Goal: Task Accomplishment & Management: Manage account settings

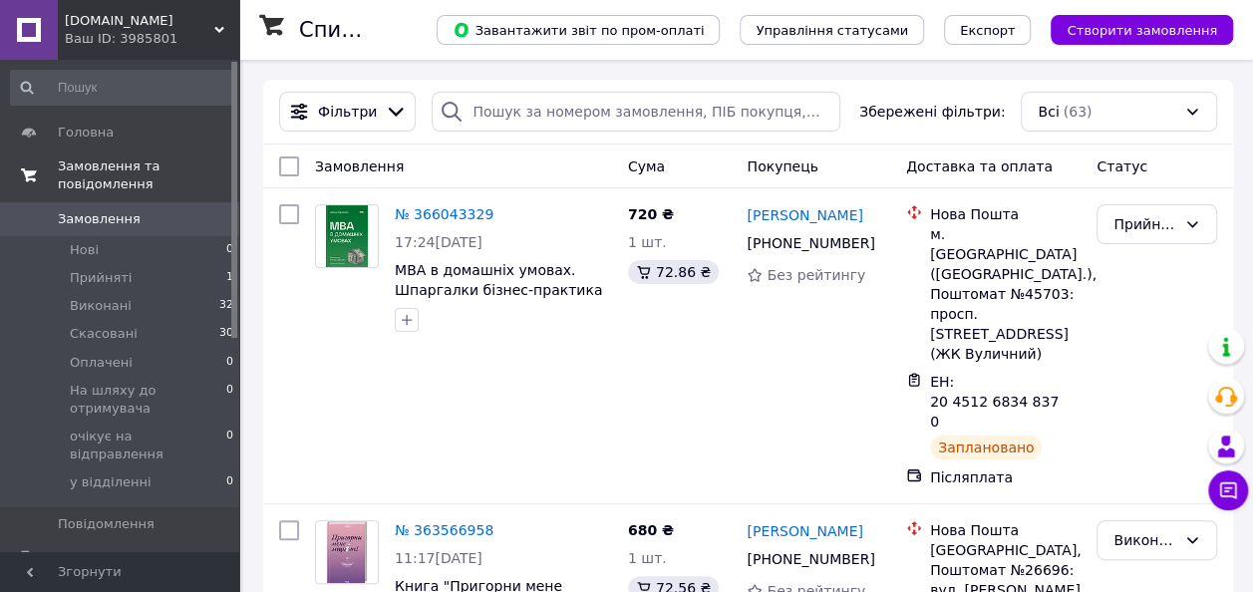
click at [166, 167] on span "Замовлення та повідомлення" at bounding box center [148, 175] width 181 height 36
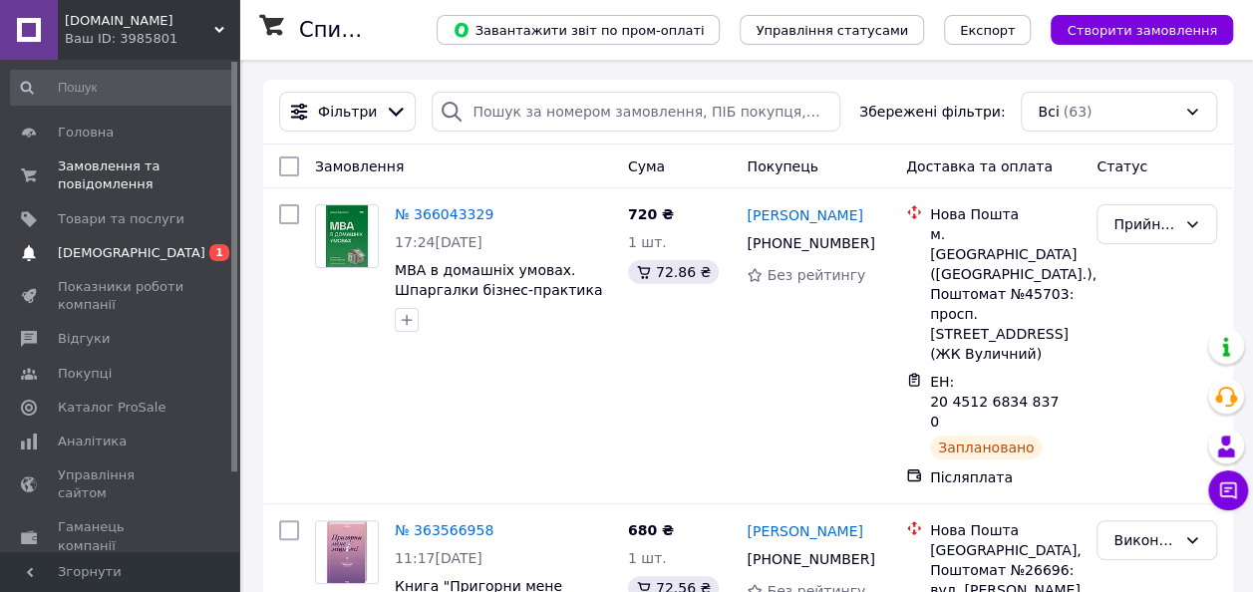
click at [124, 263] on link "Сповіщення 0 1" at bounding box center [122, 253] width 245 height 34
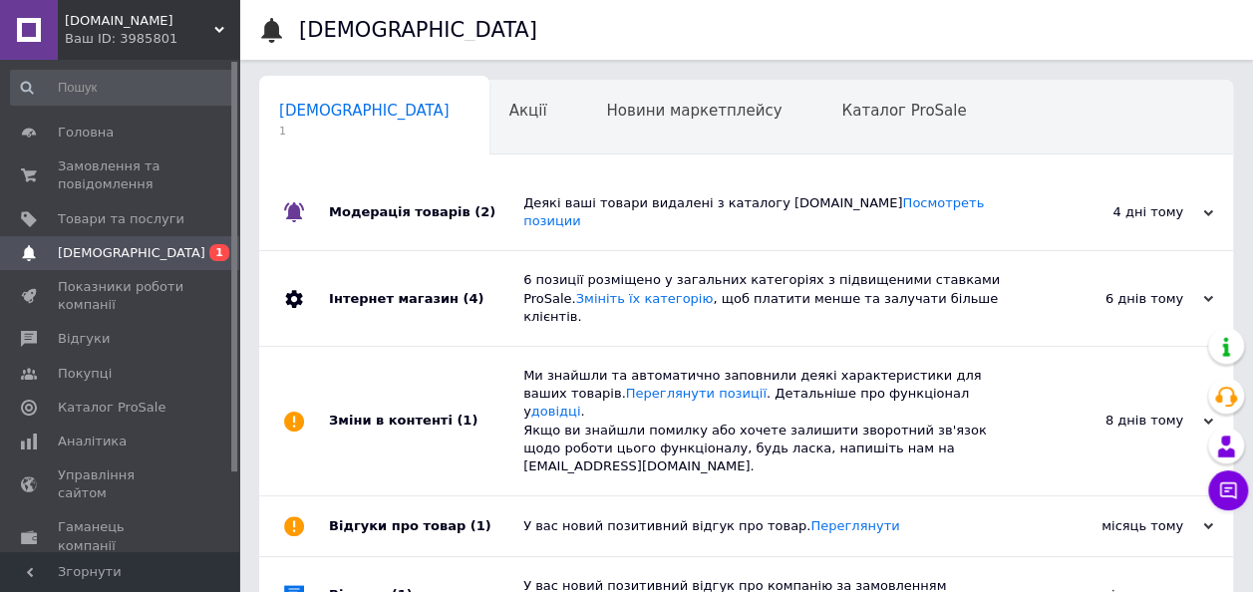
scroll to position [0, 10]
click at [125, 181] on span "Замовлення та повідомлення" at bounding box center [121, 175] width 127 height 36
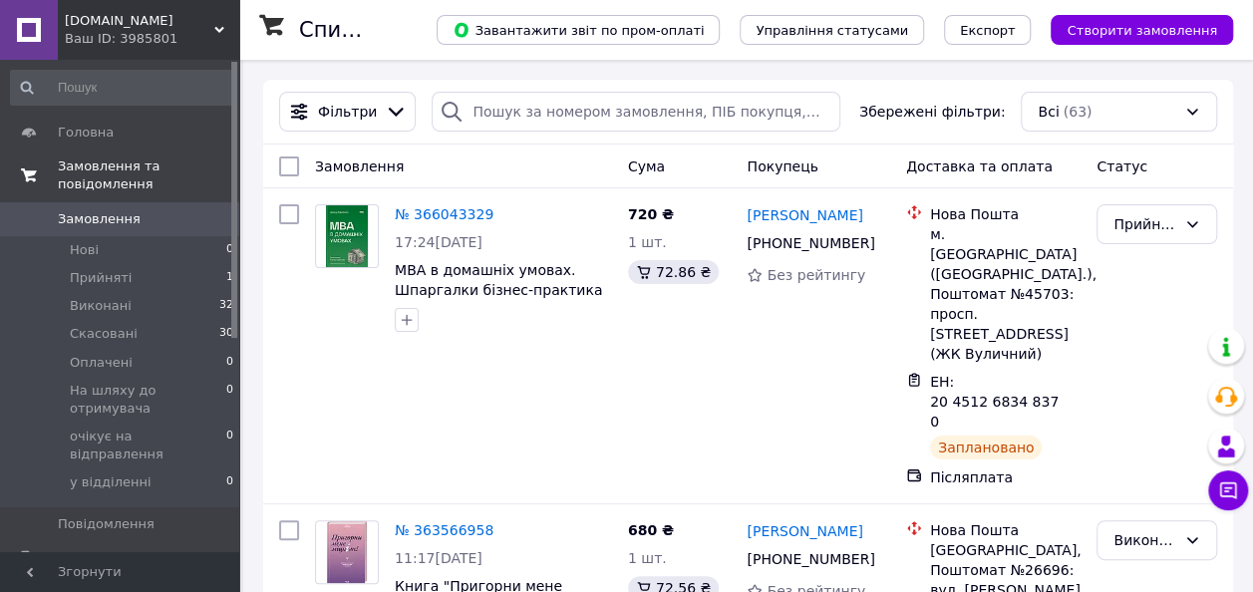
click at [145, 157] on span "Замовлення та повідомлення" at bounding box center [148, 175] width 181 height 36
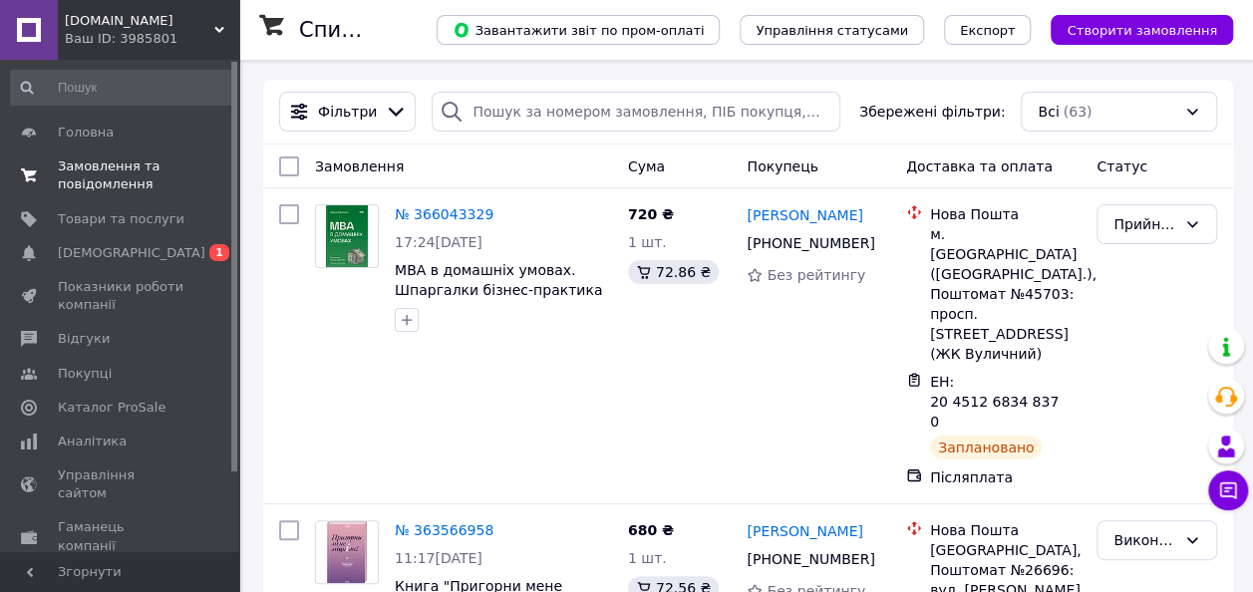
click at [145, 157] on span "Замовлення та повідомлення" at bounding box center [121, 175] width 127 height 36
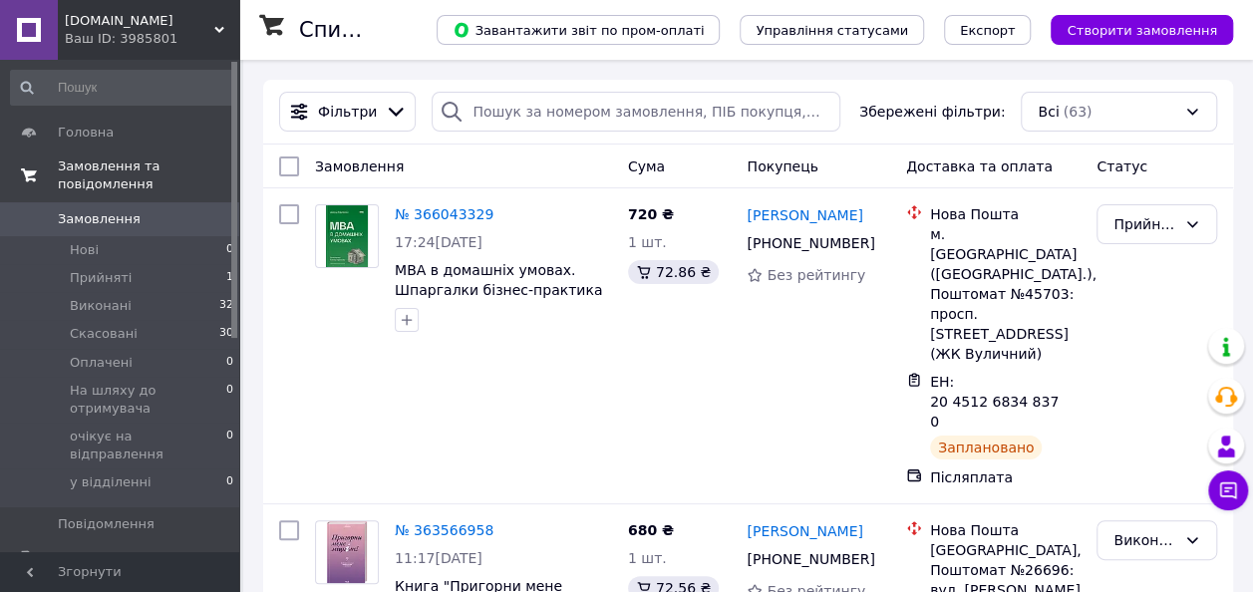
click at [133, 165] on span "Замовлення та повідомлення" at bounding box center [148, 175] width 181 height 36
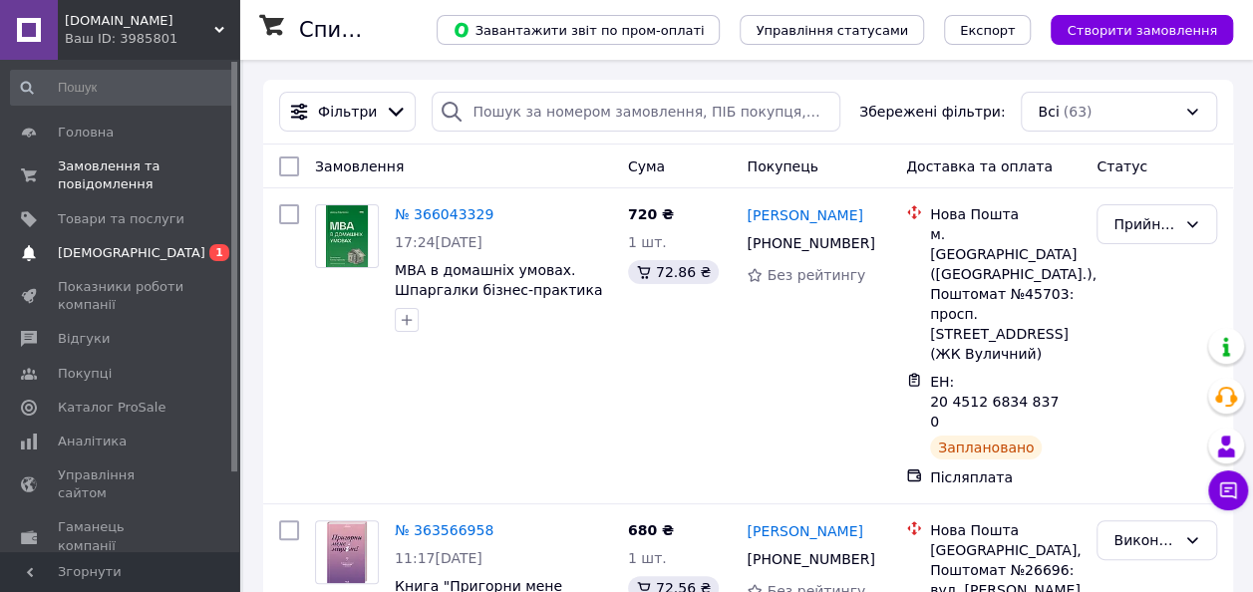
click at [155, 259] on span "[DEMOGRAPHIC_DATA]" at bounding box center [121, 253] width 127 height 18
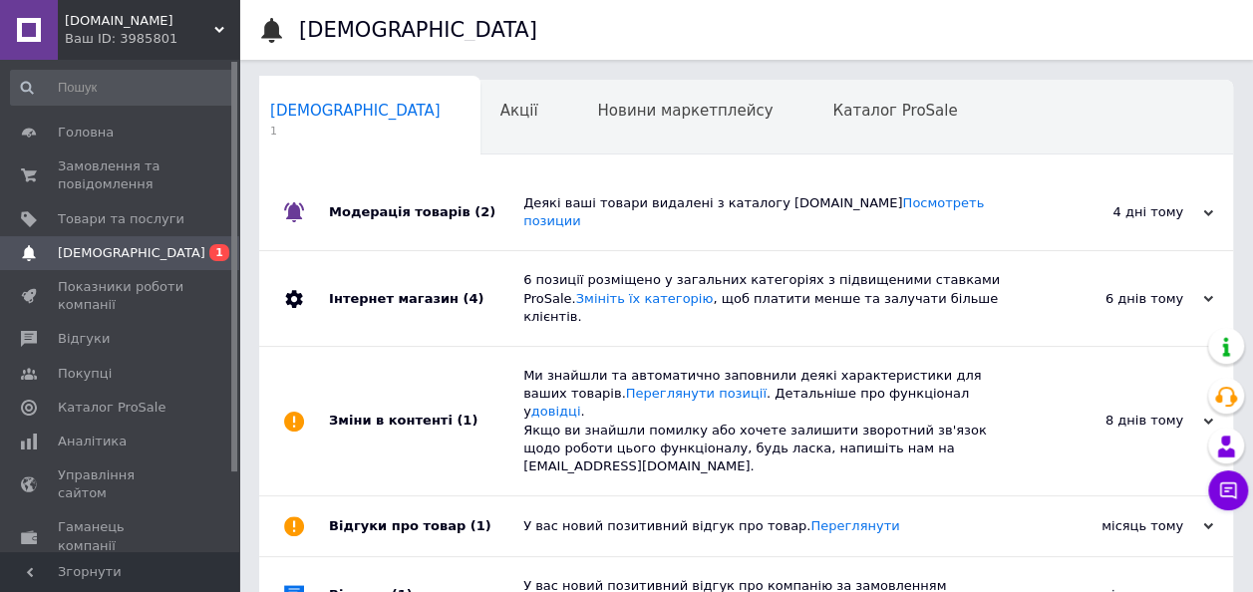
scroll to position [0, 10]
click at [116, 218] on span "Товари та послуги" at bounding box center [121, 219] width 127 height 18
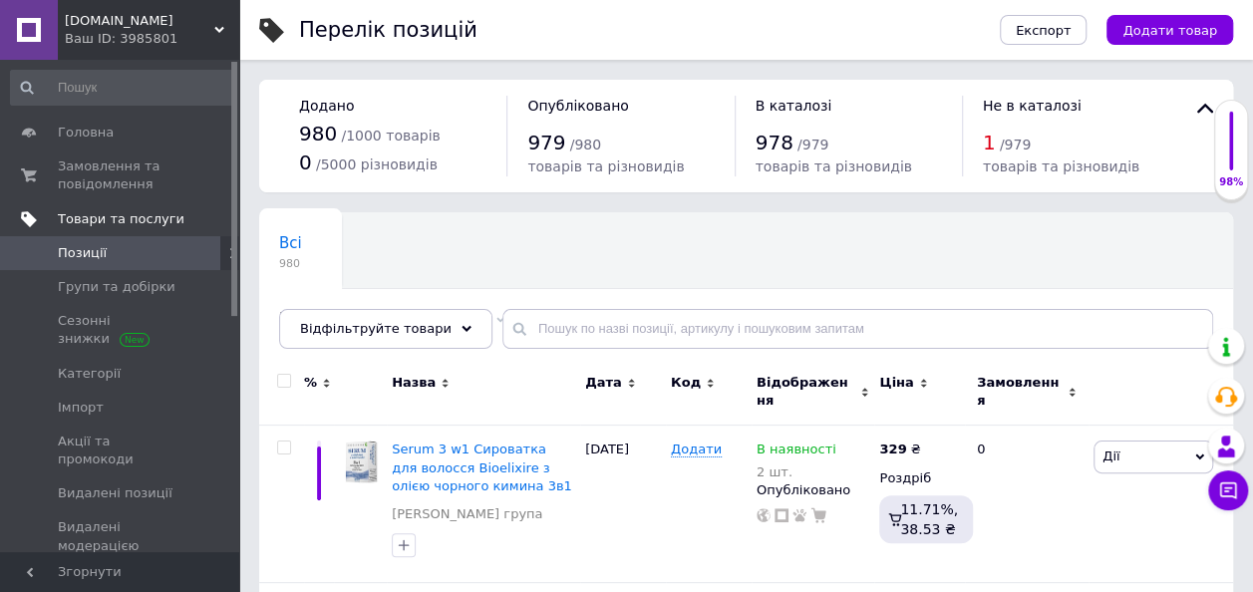
click at [101, 222] on span "Товари та послуги" at bounding box center [121, 219] width 127 height 18
